Goal: Task Accomplishment & Management: Manage account settings

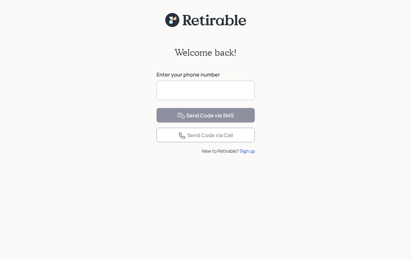
click at [165, 94] on input at bounding box center [206, 90] width 98 height 19
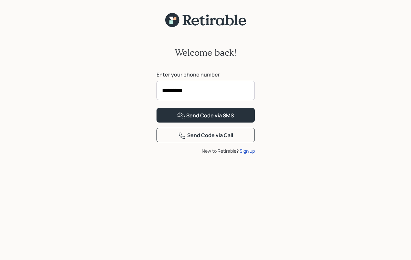
type input "**********"
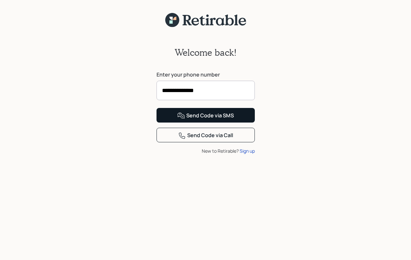
click at [185, 119] on icon at bounding box center [181, 116] width 8 height 8
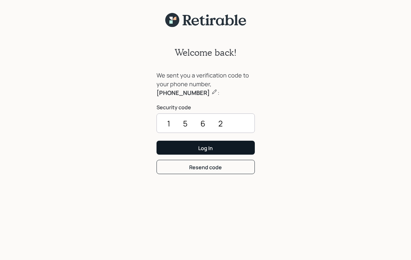
type input "1562"
click at [201, 148] on div "Log In" at bounding box center [205, 147] width 15 height 7
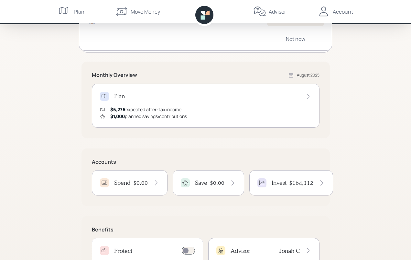
scroll to position [83, 0]
click at [320, 180] on icon at bounding box center [322, 182] width 6 height 6
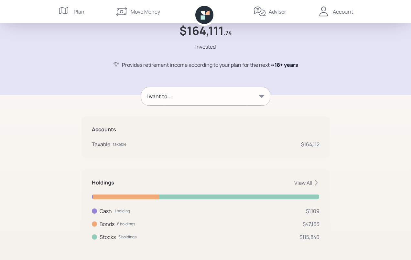
scroll to position [31, 0]
click at [341, 11] on div "Account" at bounding box center [343, 12] width 20 height 8
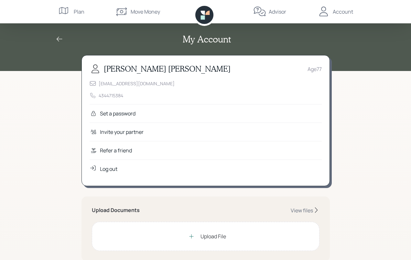
click at [111, 168] on div "Log out" at bounding box center [108, 169] width 17 height 8
